Goal: Transaction & Acquisition: Purchase product/service

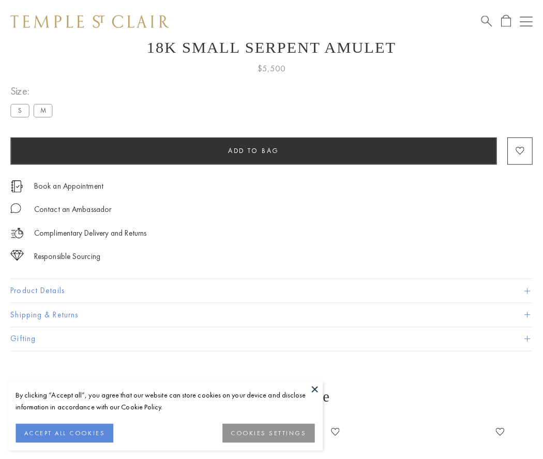
scroll to position [41, 0]
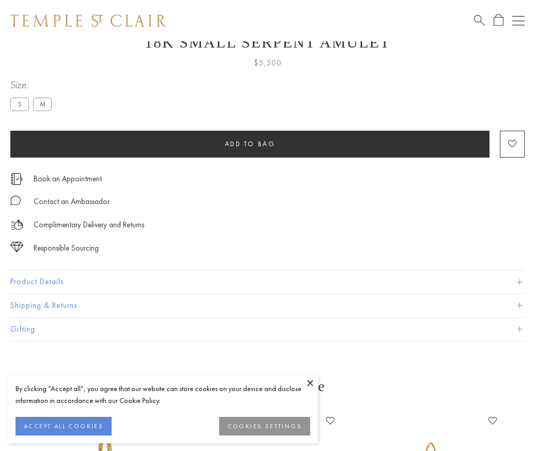
click at [250, 144] on span "Add to bag" at bounding box center [250, 144] width 51 height 9
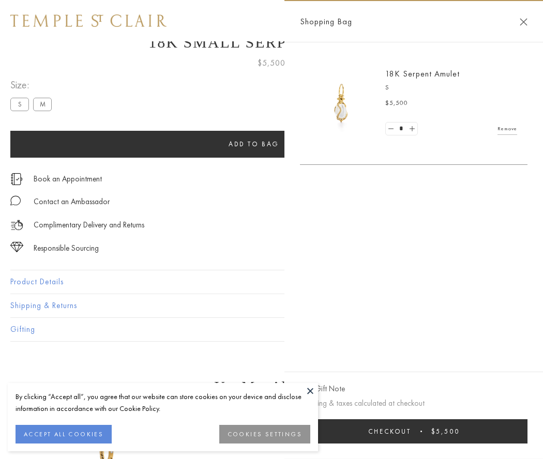
click at [414, 431] on button "Checkout $5,500" at bounding box center [413, 431] width 227 height 24
